Goal: Use online tool/utility: Utilize a website feature to perform a specific function

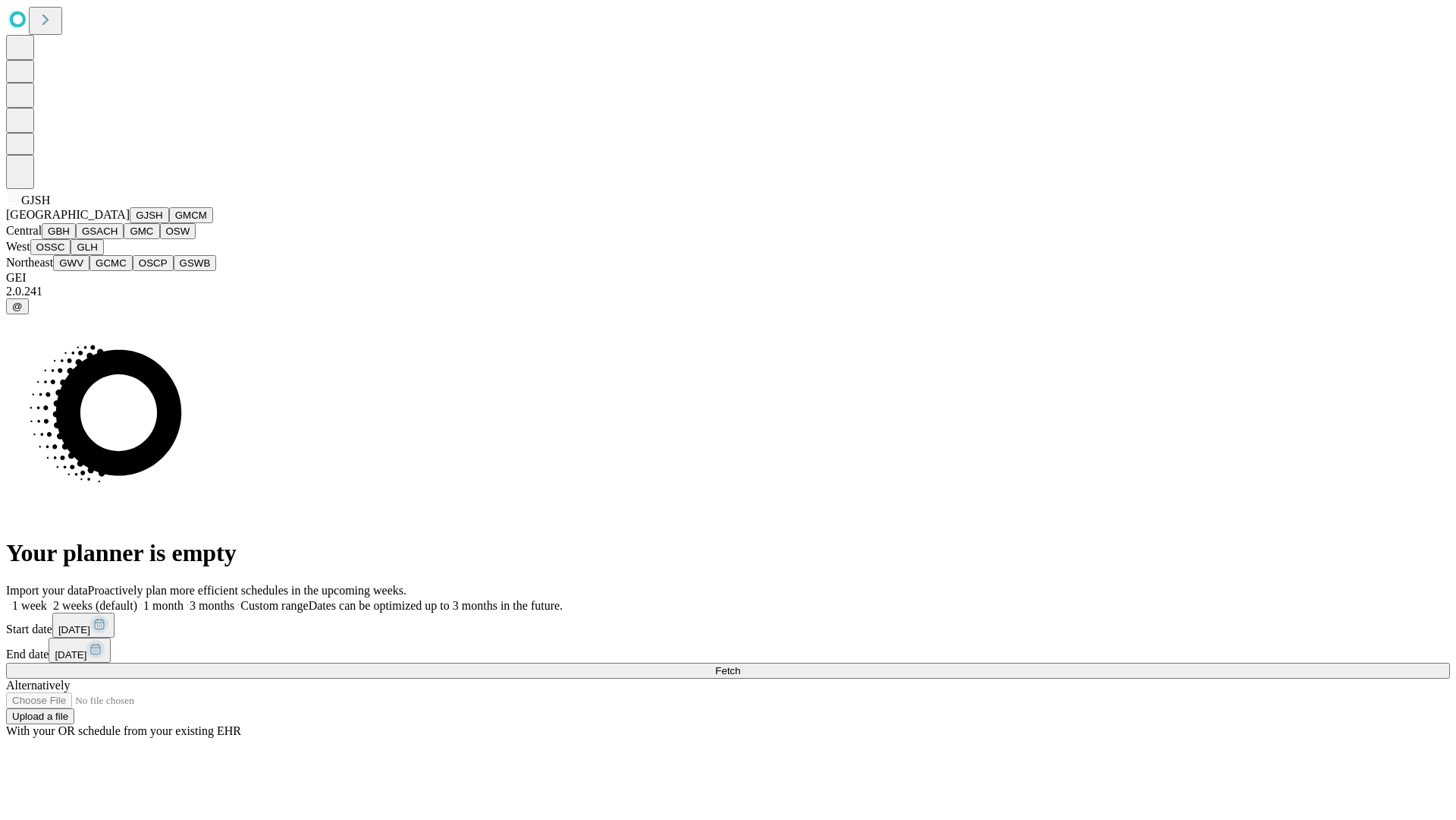
click at [129, 223] on button "GJSH" at bounding box center [149, 215] width 40 height 16
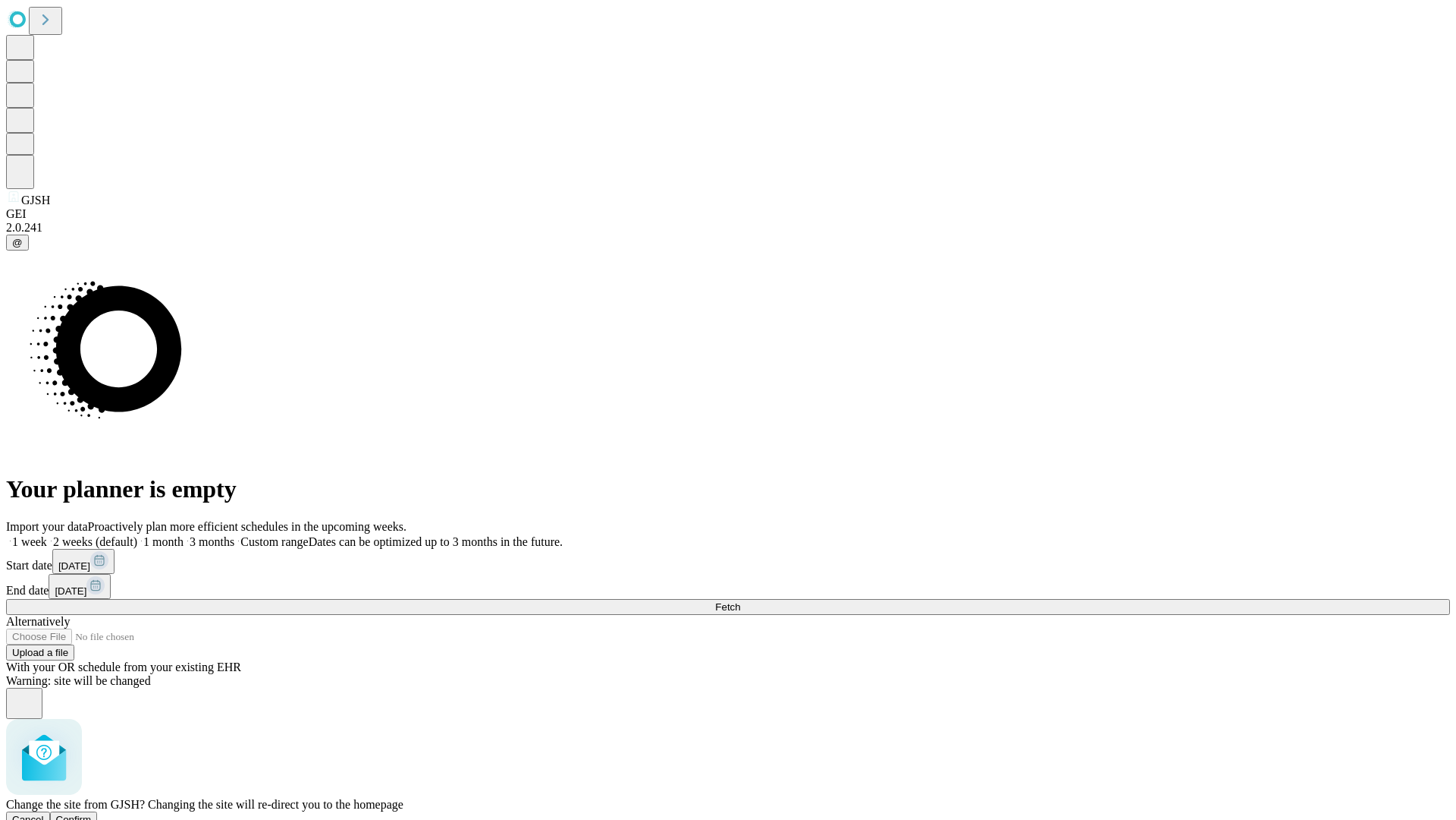
click at [92, 814] on span "Confirm" at bounding box center [74, 819] width 36 height 12
click at [184, 535] on label "1 month" at bounding box center [160, 541] width 46 height 13
click at [740, 601] on span "Fetch" at bounding box center [728, 606] width 25 height 12
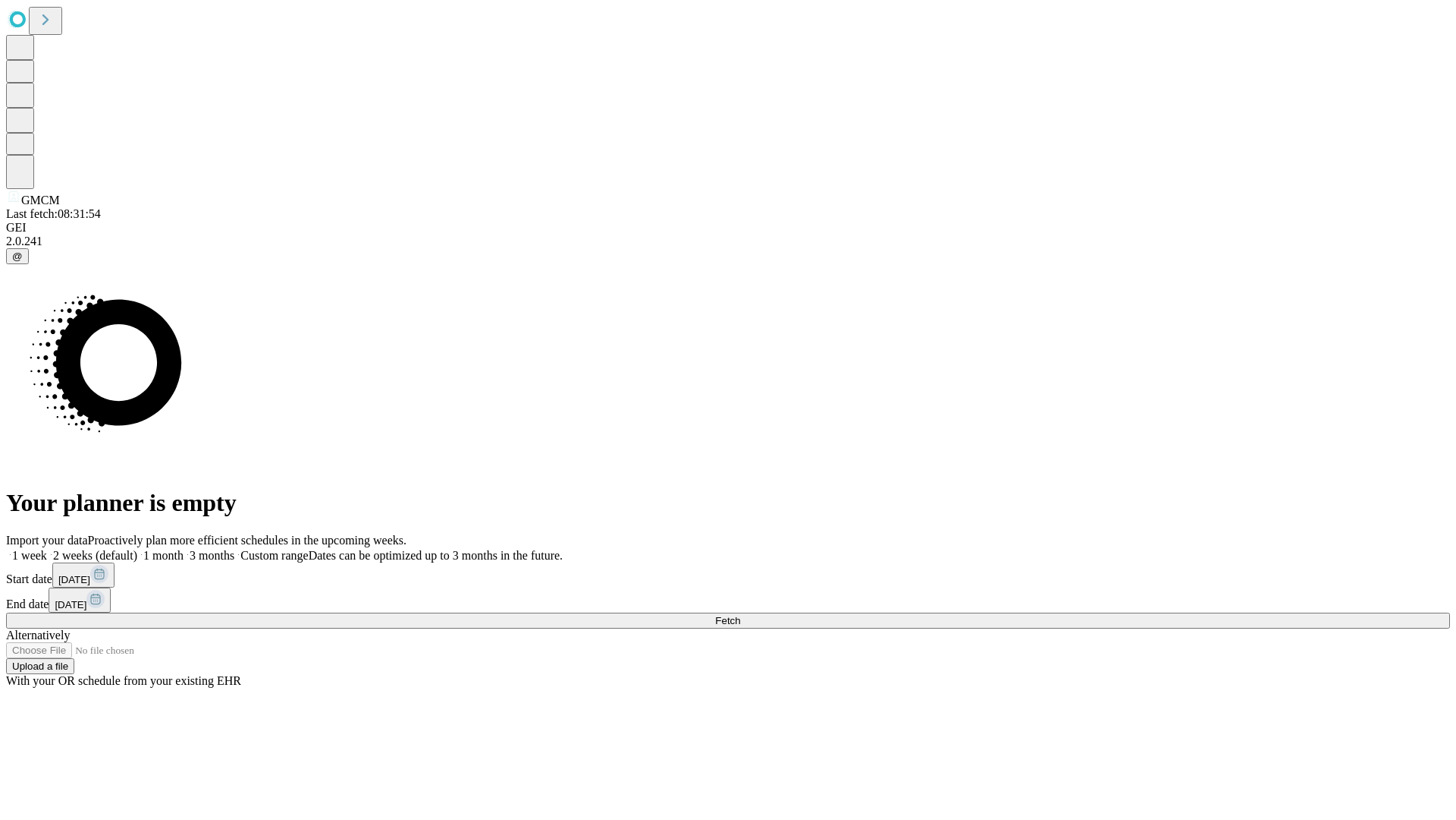
click at [184, 549] on label "1 month" at bounding box center [160, 555] width 46 height 13
click at [740, 615] on span "Fetch" at bounding box center [728, 620] width 25 height 12
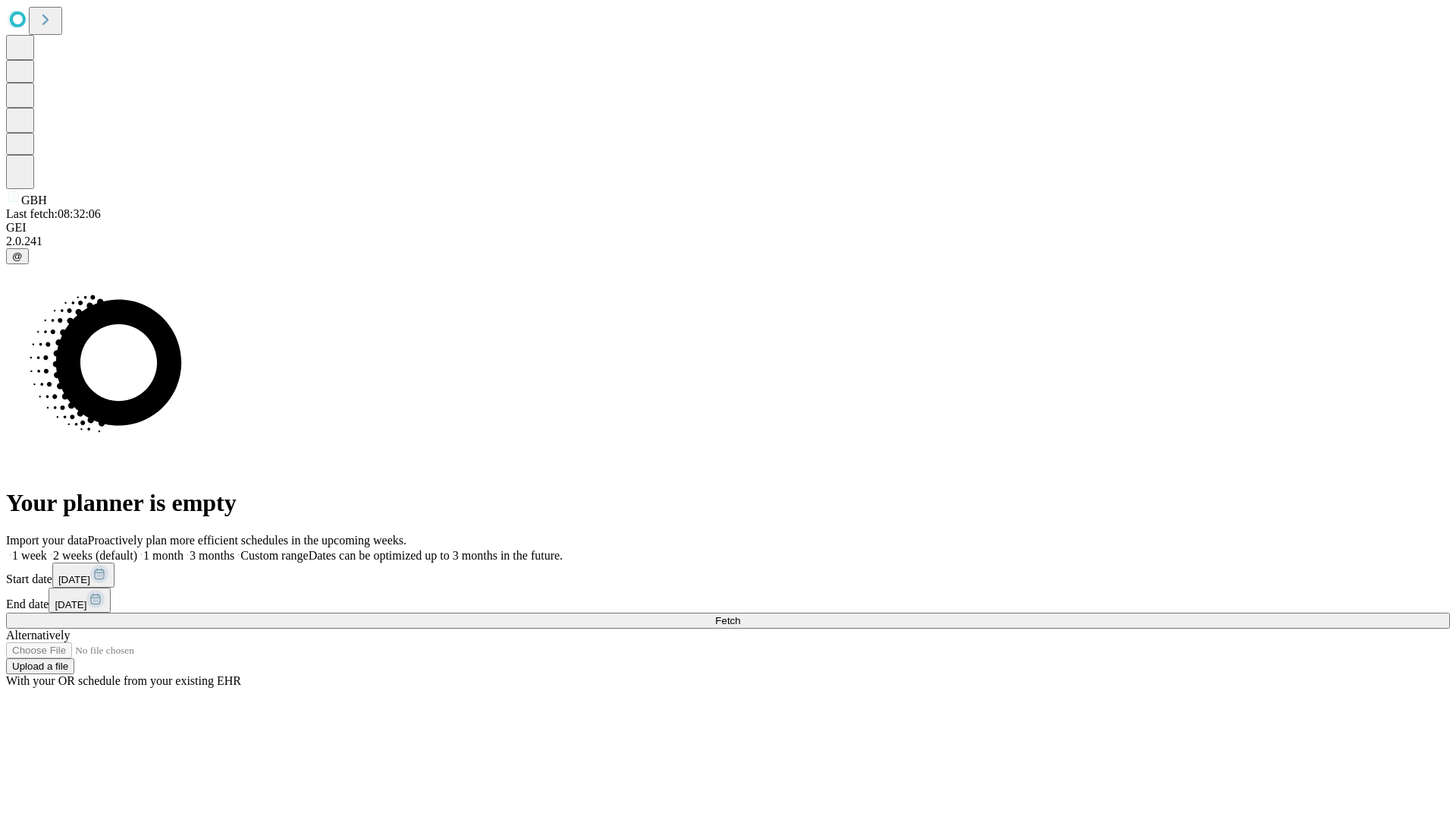
click at [184, 549] on label "1 month" at bounding box center [160, 555] width 46 height 13
click at [740, 615] on span "Fetch" at bounding box center [728, 620] width 25 height 12
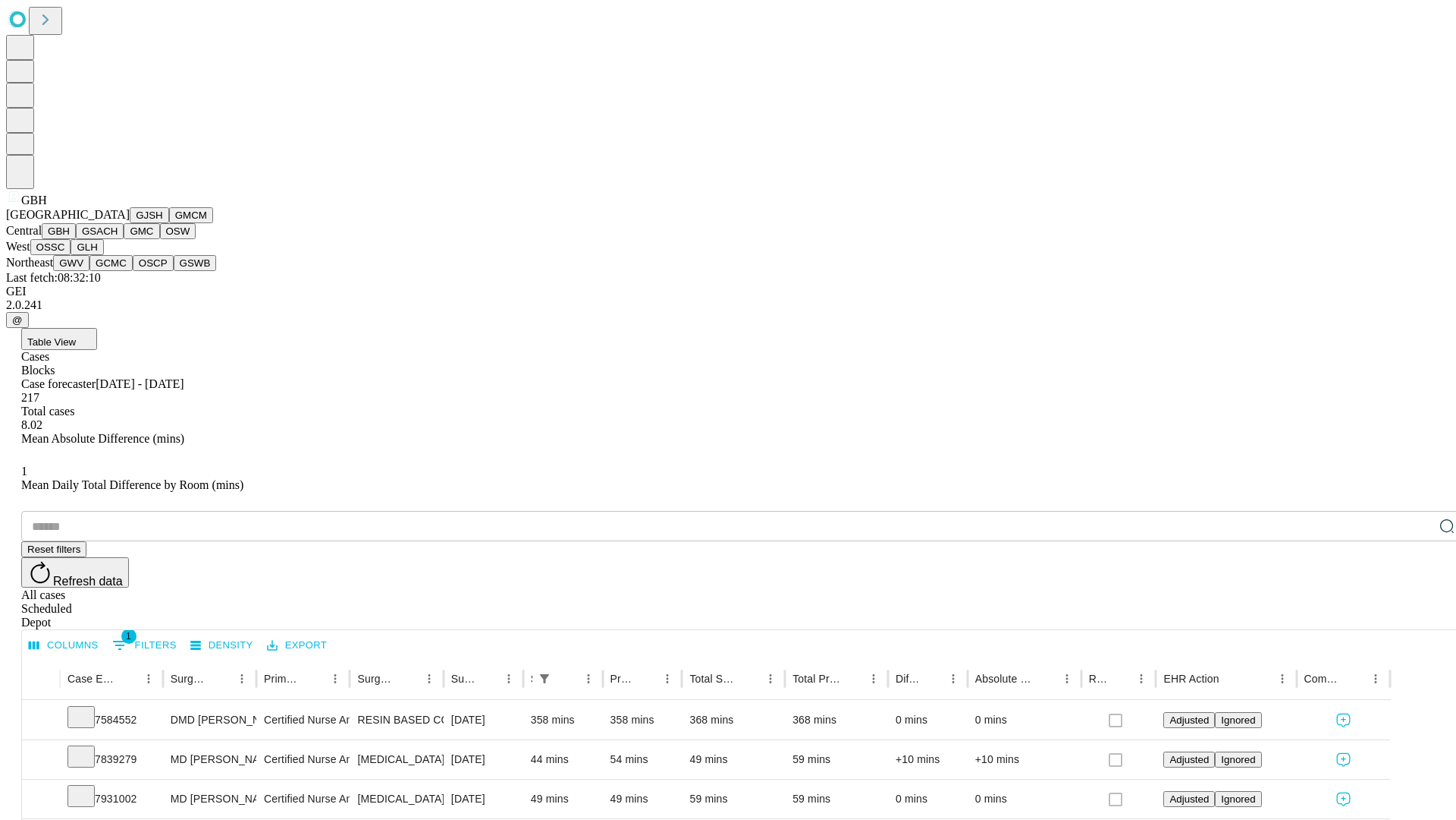
click at [118, 239] on button "GSACH" at bounding box center [99, 231] width 48 height 16
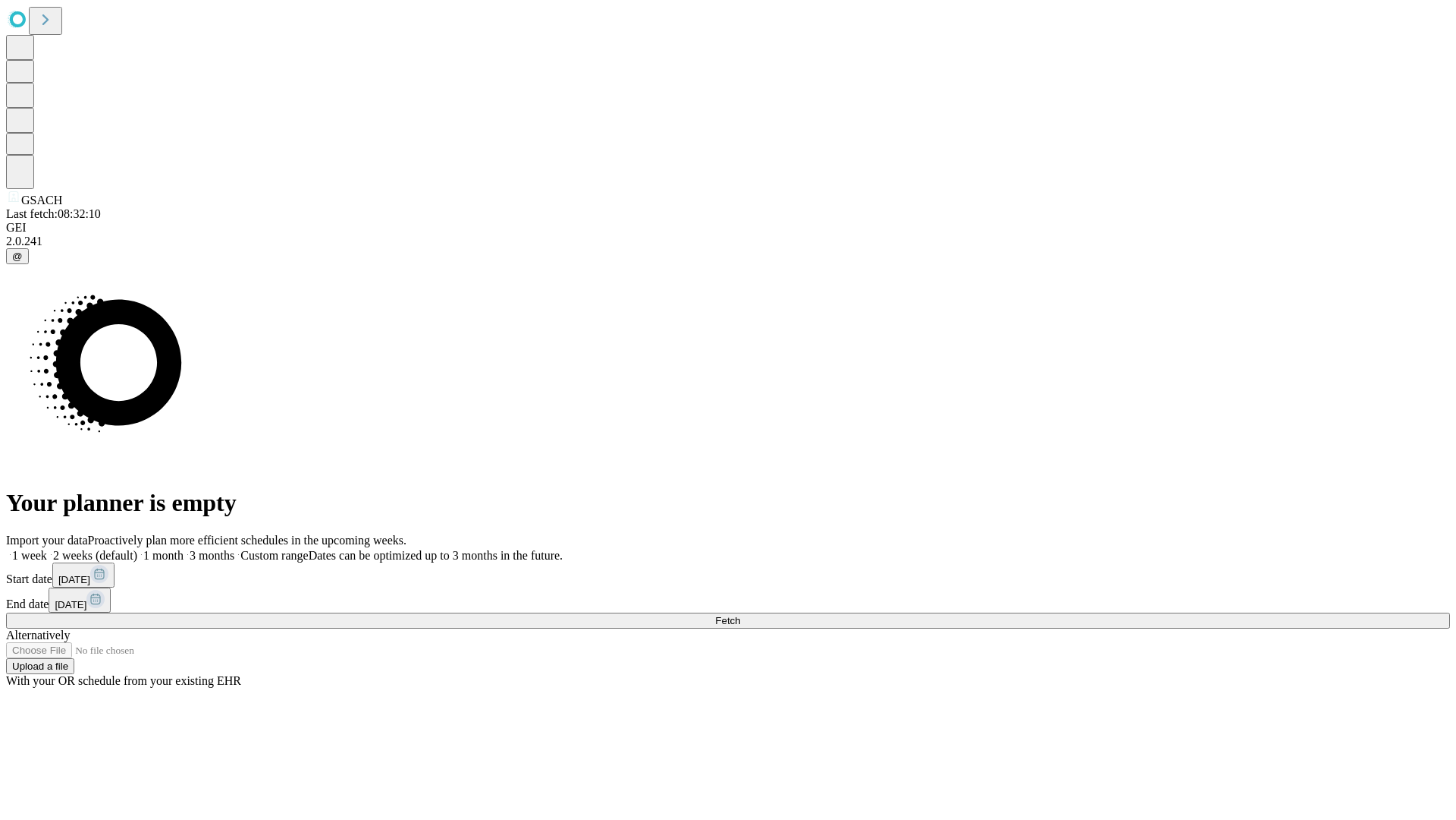
click at [184, 549] on label "1 month" at bounding box center [160, 555] width 46 height 13
click at [740, 615] on span "Fetch" at bounding box center [728, 620] width 25 height 12
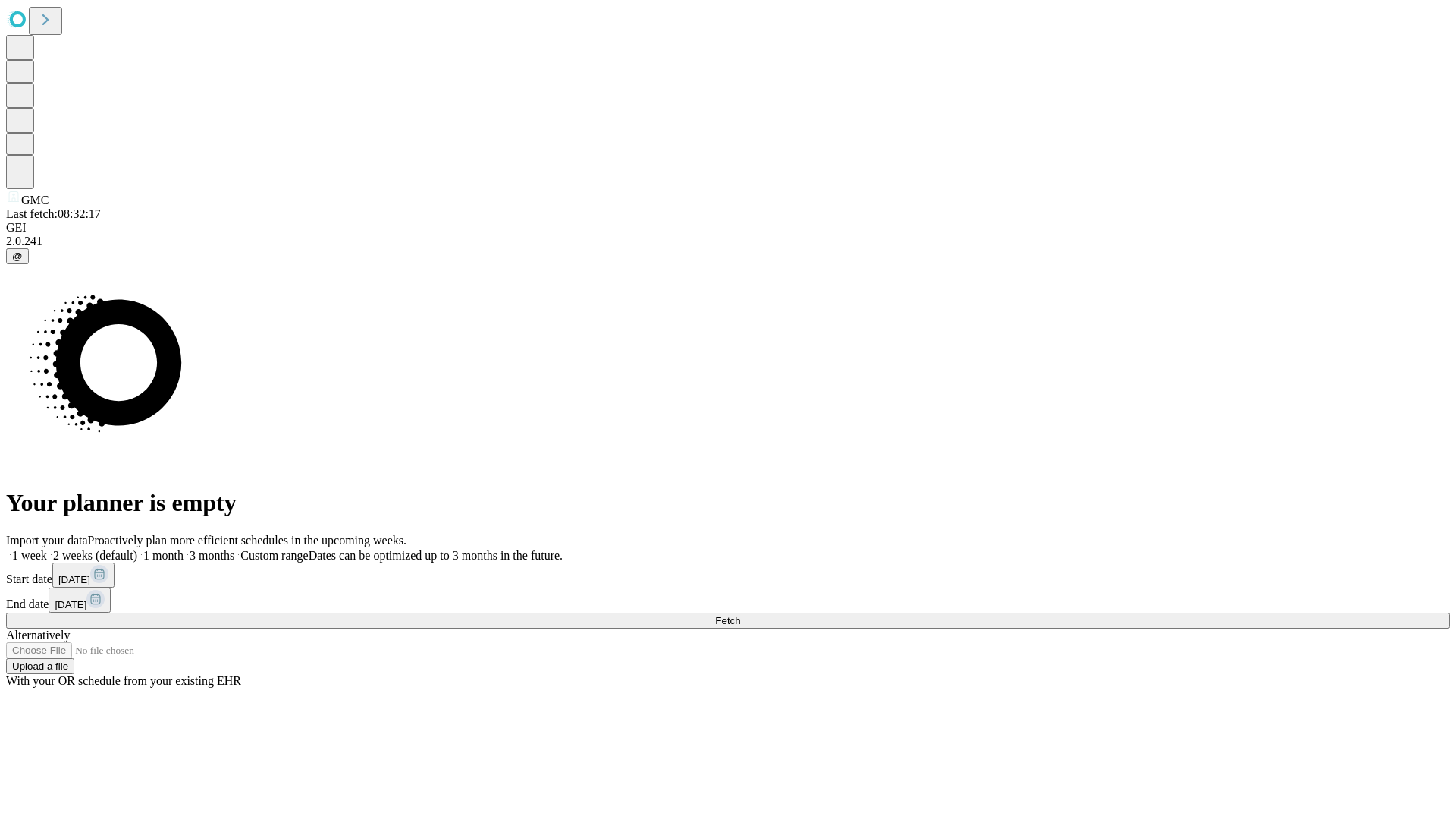
click at [184, 549] on label "1 month" at bounding box center [160, 555] width 46 height 13
click at [740, 615] on span "Fetch" at bounding box center [728, 620] width 25 height 12
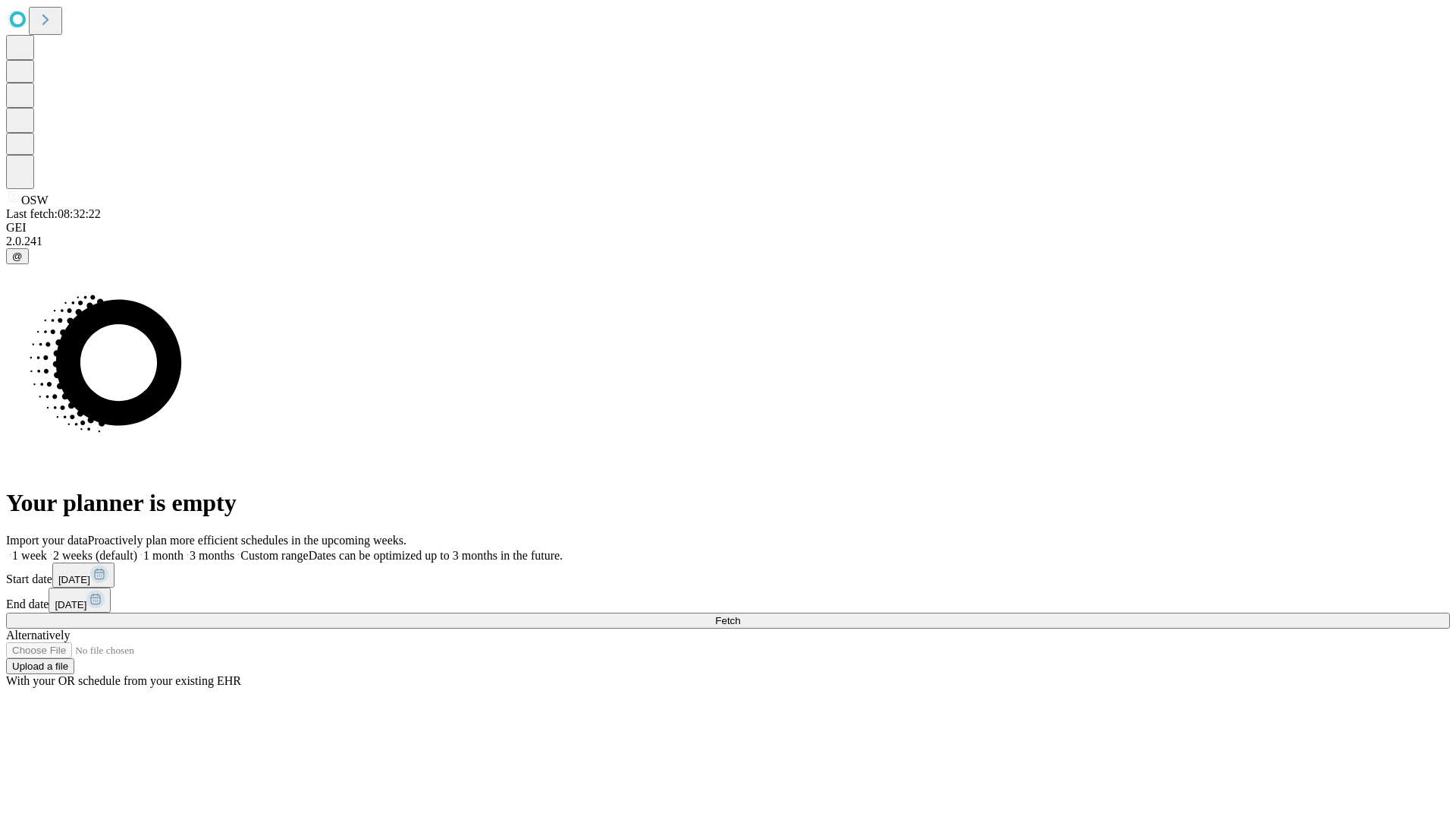
click at [184, 549] on label "1 month" at bounding box center [160, 555] width 46 height 13
click at [740, 615] on span "Fetch" at bounding box center [728, 620] width 25 height 12
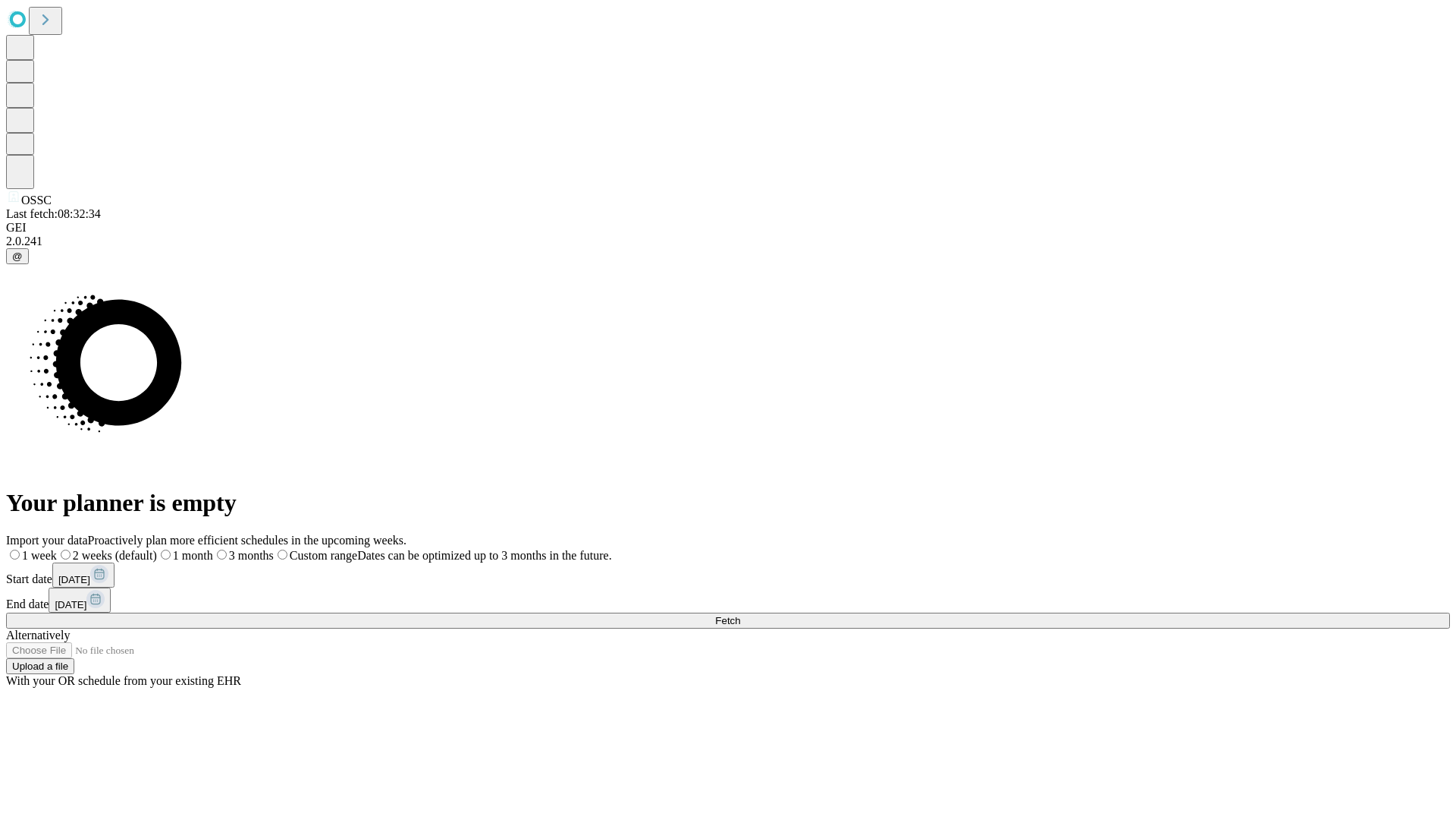
click at [213, 549] on label "1 month" at bounding box center [185, 555] width 56 height 13
click at [740, 615] on span "Fetch" at bounding box center [728, 620] width 25 height 12
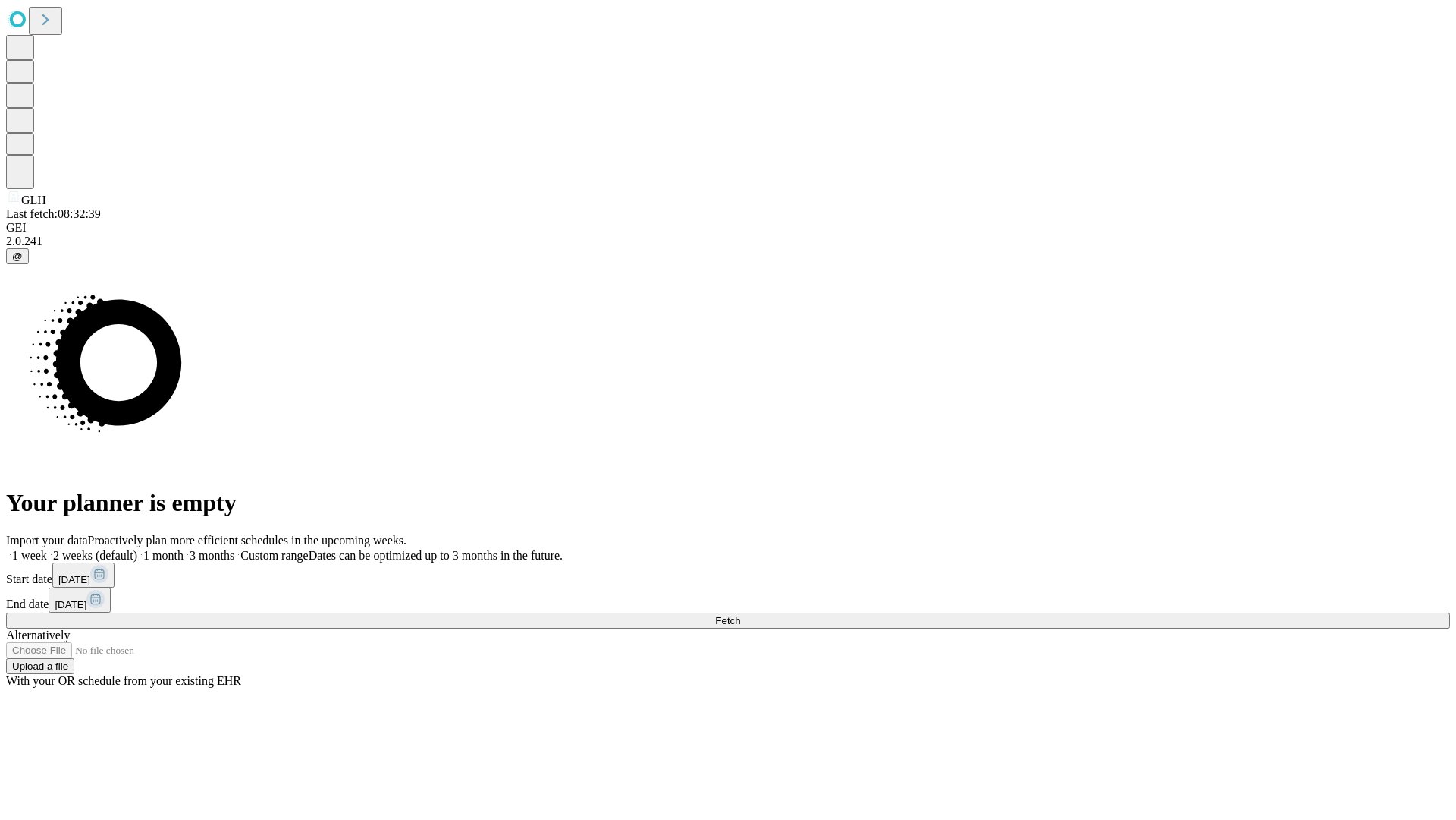
click at [184, 549] on label "1 month" at bounding box center [160, 555] width 46 height 13
click at [740, 615] on span "Fetch" at bounding box center [728, 620] width 25 height 12
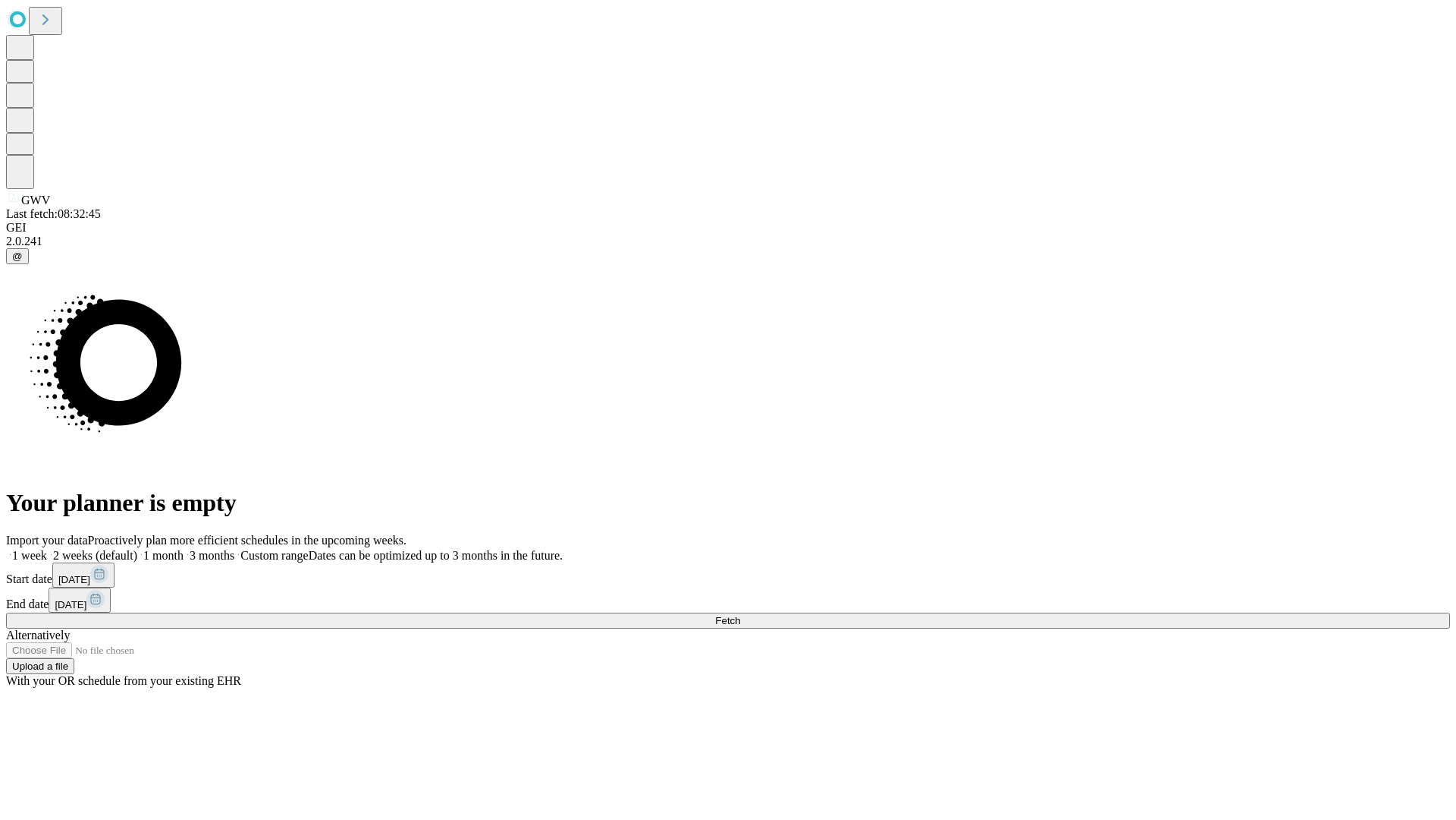
click at [184, 549] on label "1 month" at bounding box center [160, 555] width 46 height 13
click at [740, 615] on span "Fetch" at bounding box center [728, 620] width 25 height 12
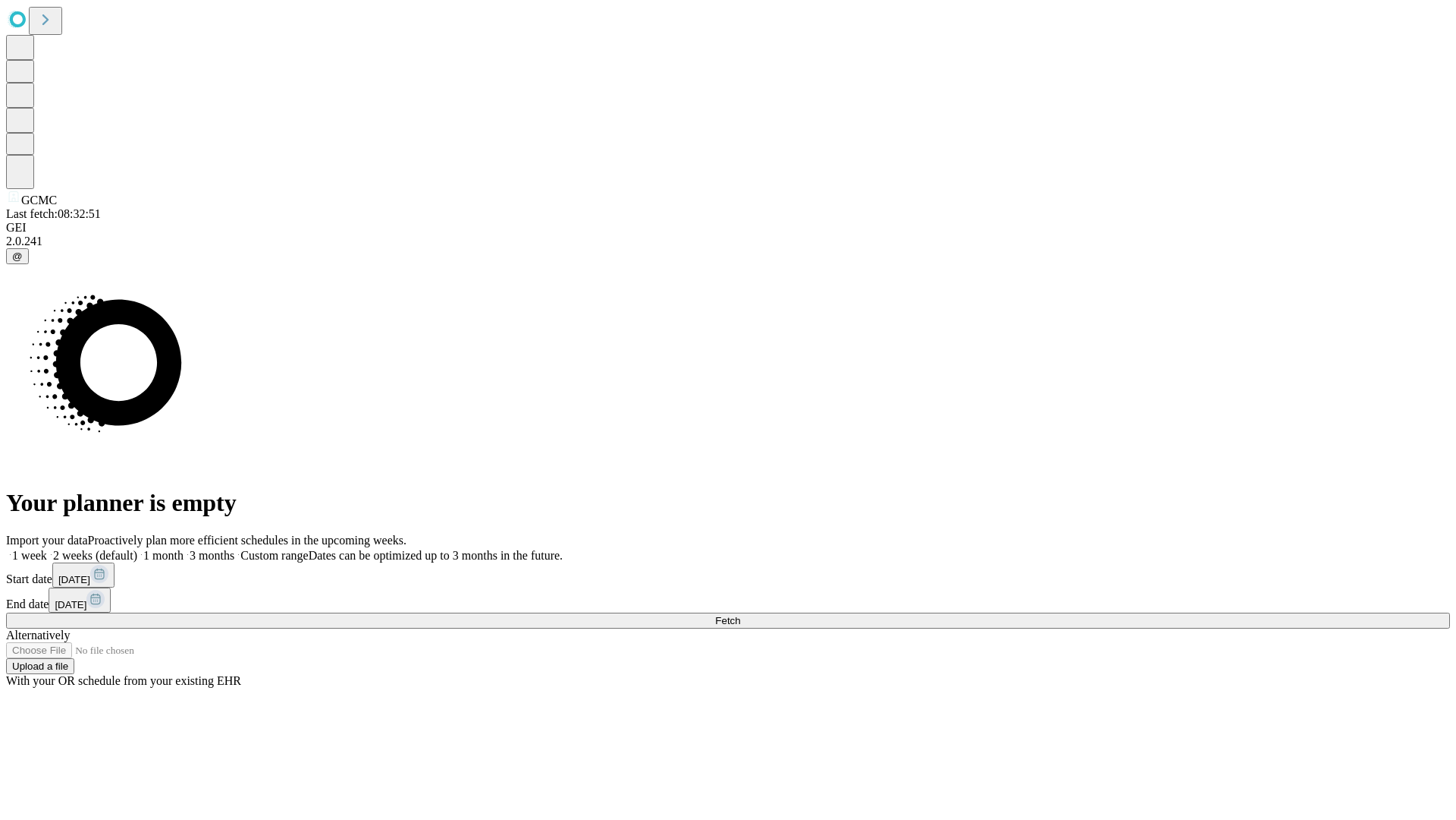
click at [184, 549] on label "1 month" at bounding box center [160, 555] width 46 height 13
click at [740, 615] on span "Fetch" at bounding box center [728, 620] width 25 height 12
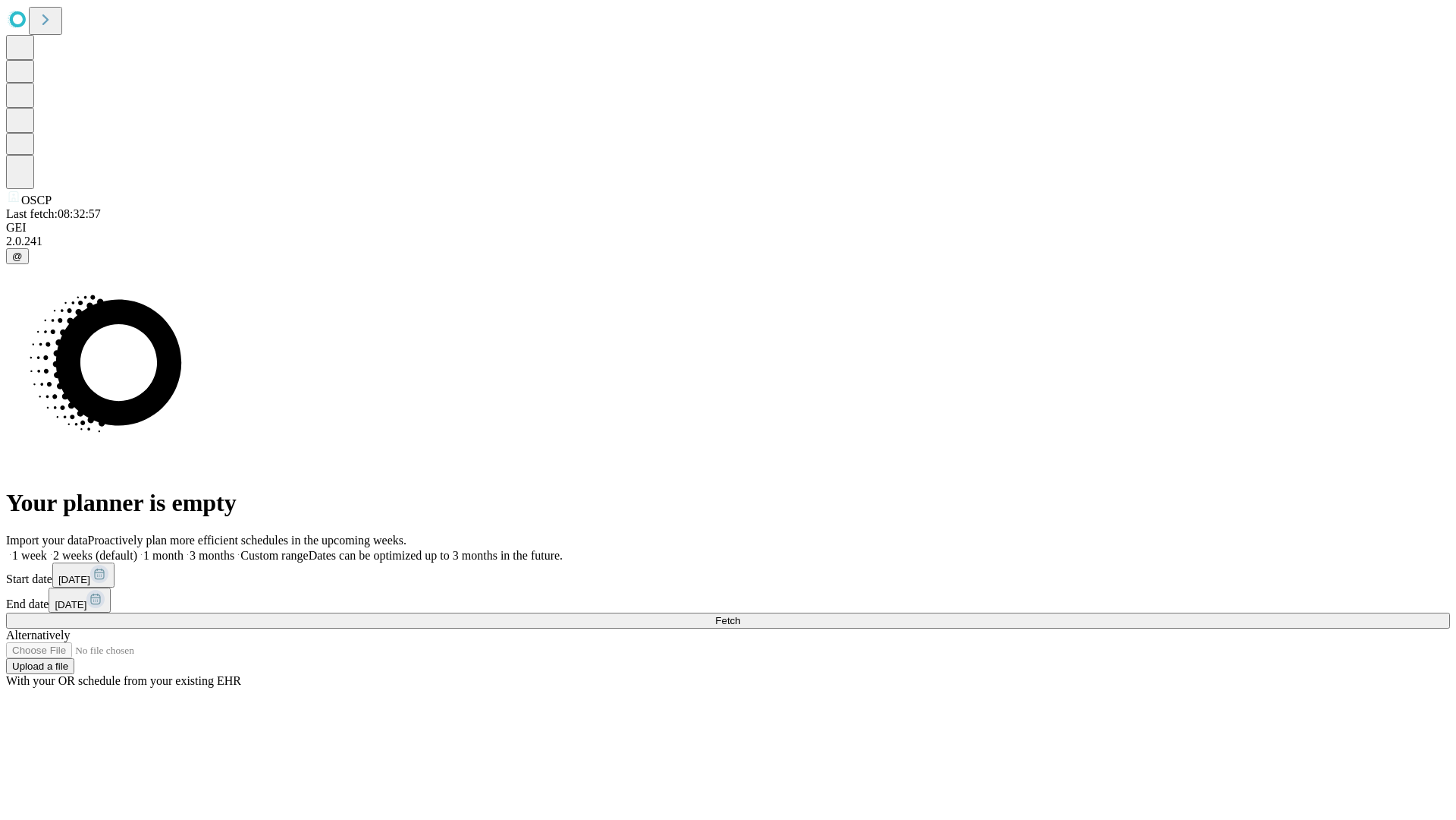
click at [740, 615] on span "Fetch" at bounding box center [728, 620] width 25 height 12
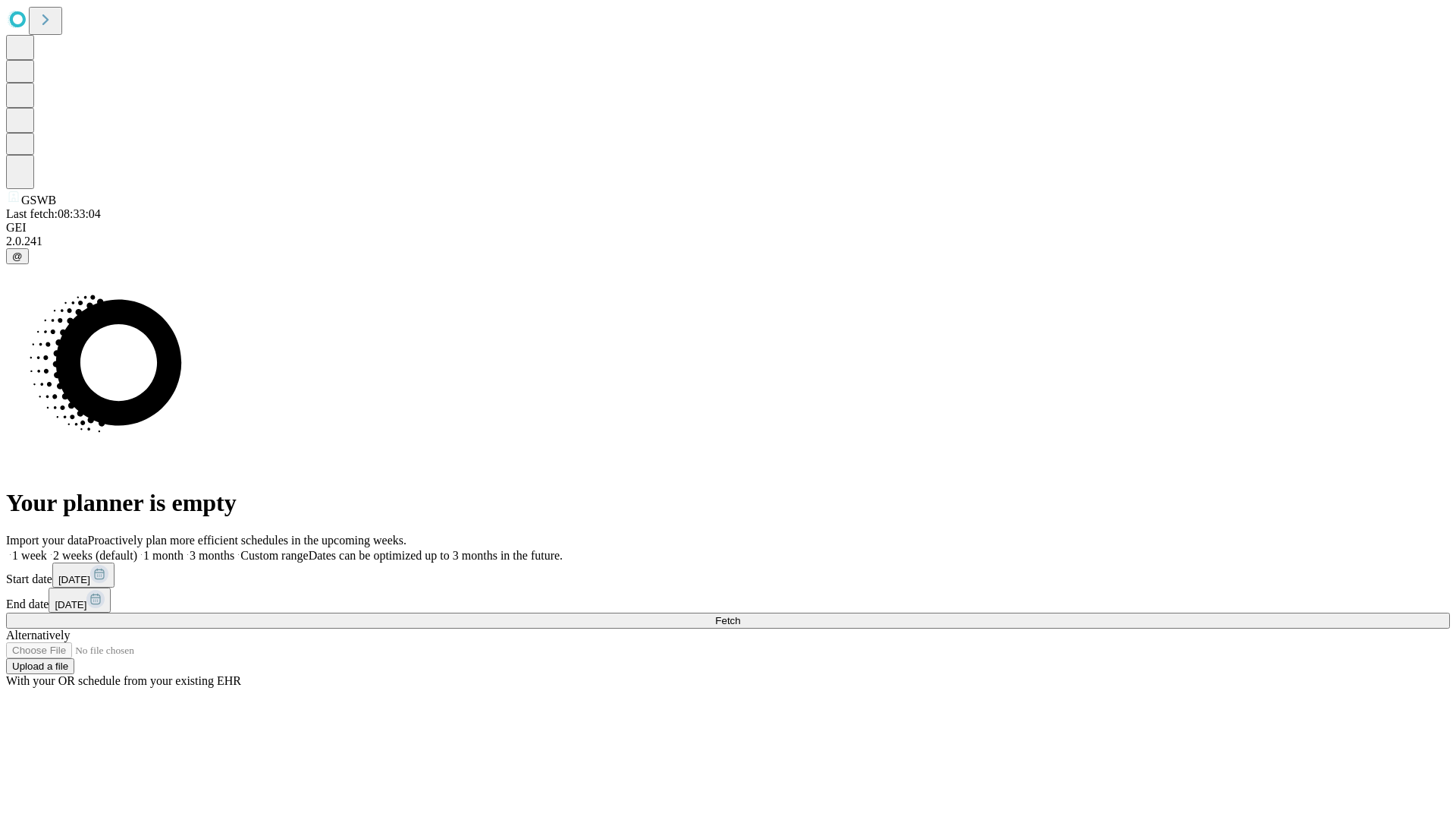
click at [184, 549] on label "1 month" at bounding box center [160, 555] width 46 height 13
click at [740, 615] on span "Fetch" at bounding box center [728, 620] width 25 height 12
